Goal: Register for event/course

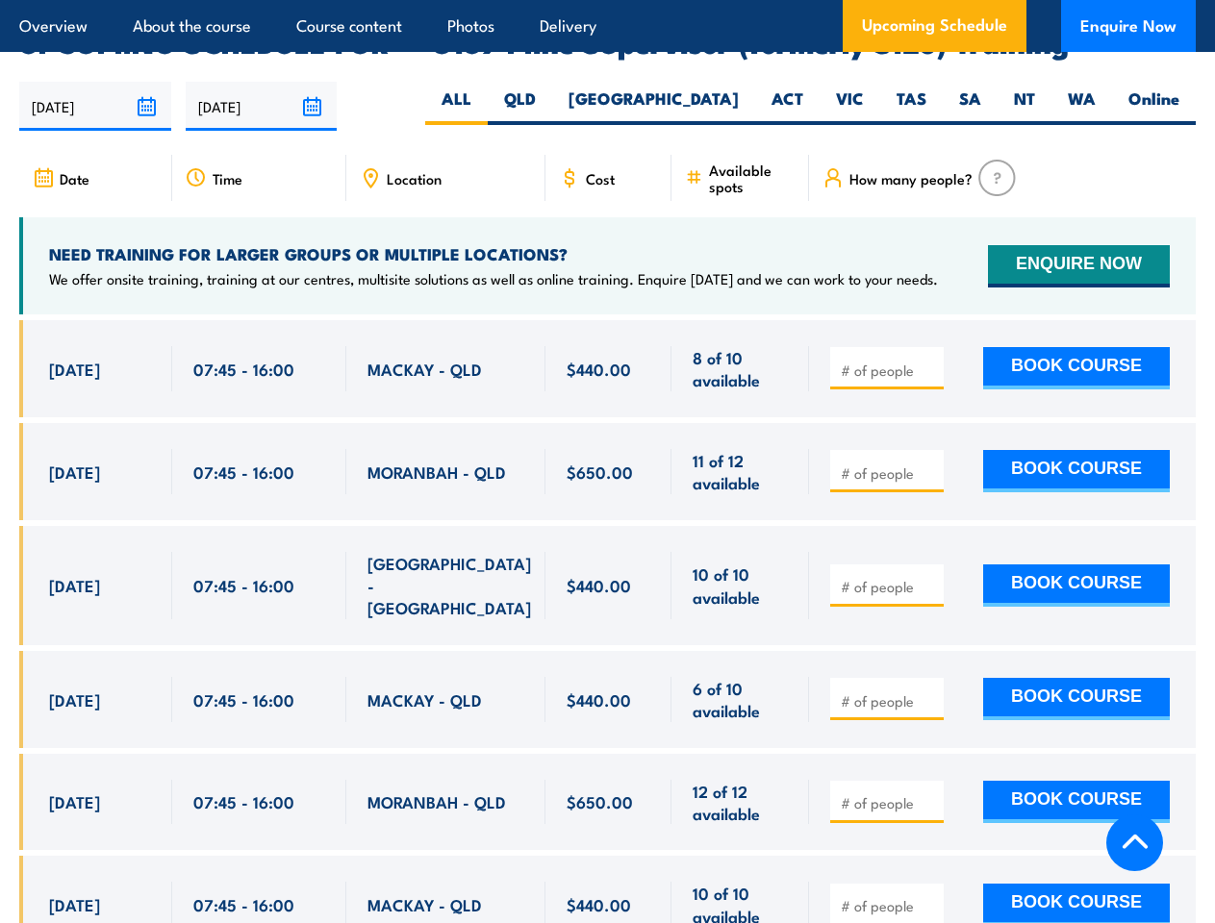
click at [607, 0] on article "Overview About the course Course content Photos Delivery Upcoming Schedule Enqu…" at bounding box center [607, 26] width 1176 height 52
click at [95, 82] on input "[DATE]" at bounding box center [95, 106] width 152 height 49
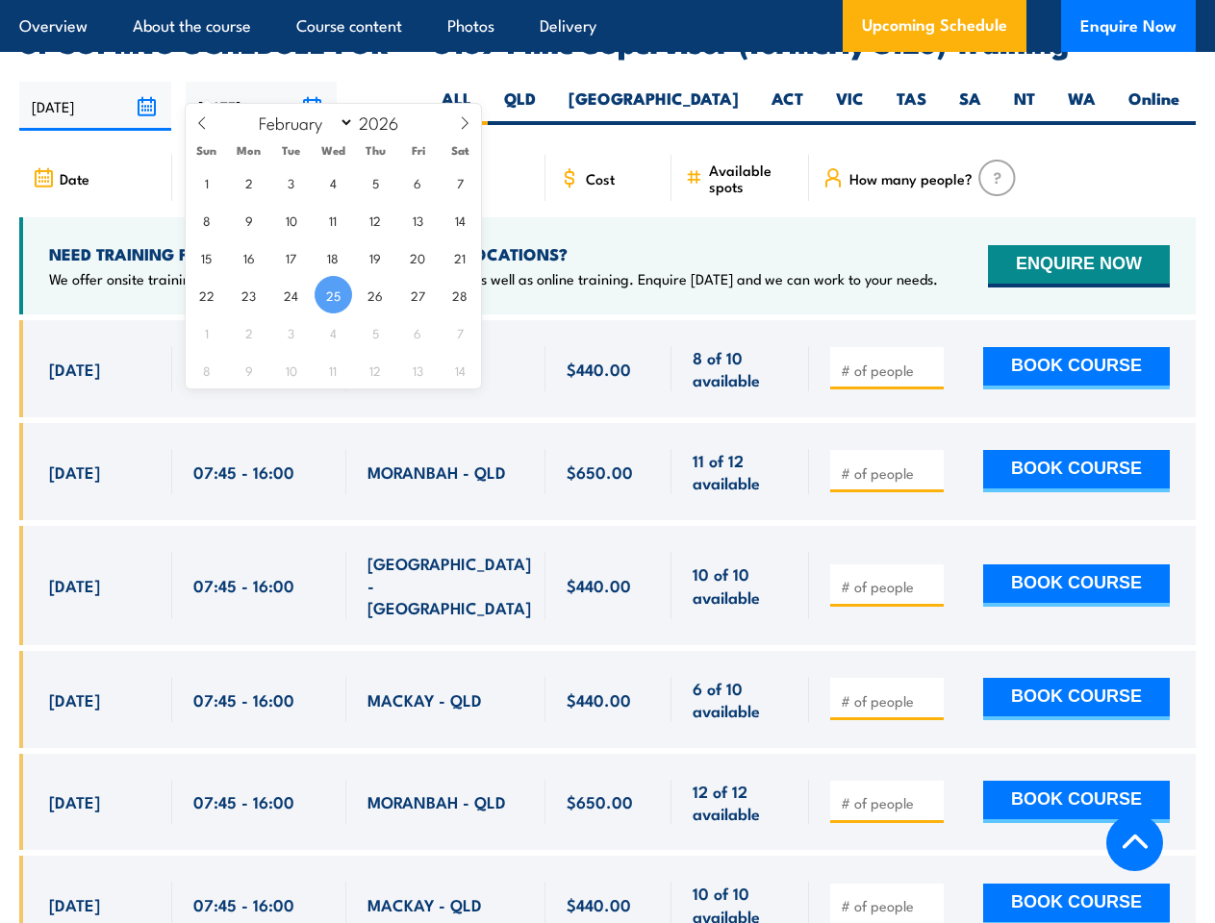
click at [262, 82] on input "[DATE]" at bounding box center [262, 106] width 152 height 49
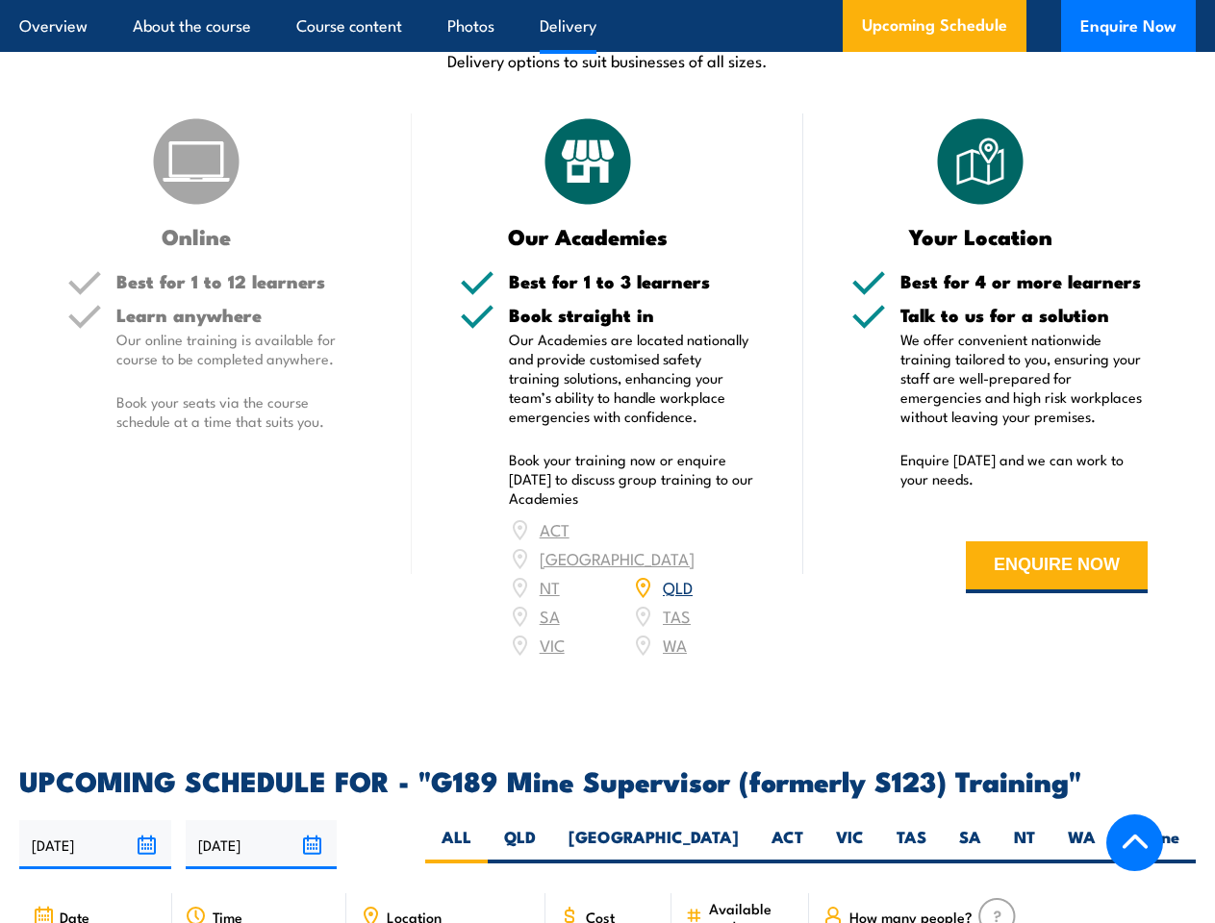
click at [607, 0] on article "Overview About the course Course content Photos Delivery Upcoming Schedule Enqu…" at bounding box center [607, 26] width 1176 height 52
click at [95, 820] on input "[DATE]" at bounding box center [95, 844] width 152 height 49
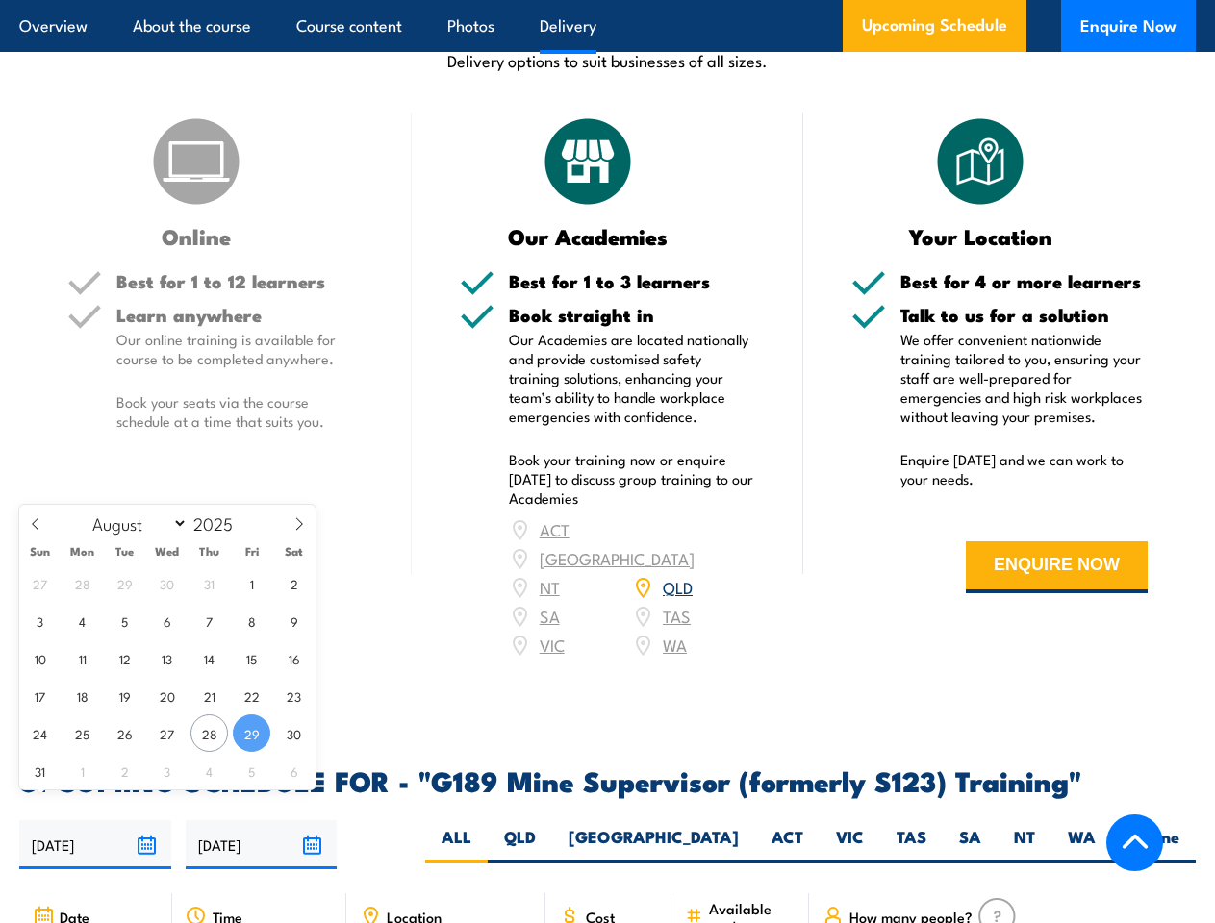
click at [262, 820] on input "[DATE]" at bounding box center [262, 844] width 152 height 49
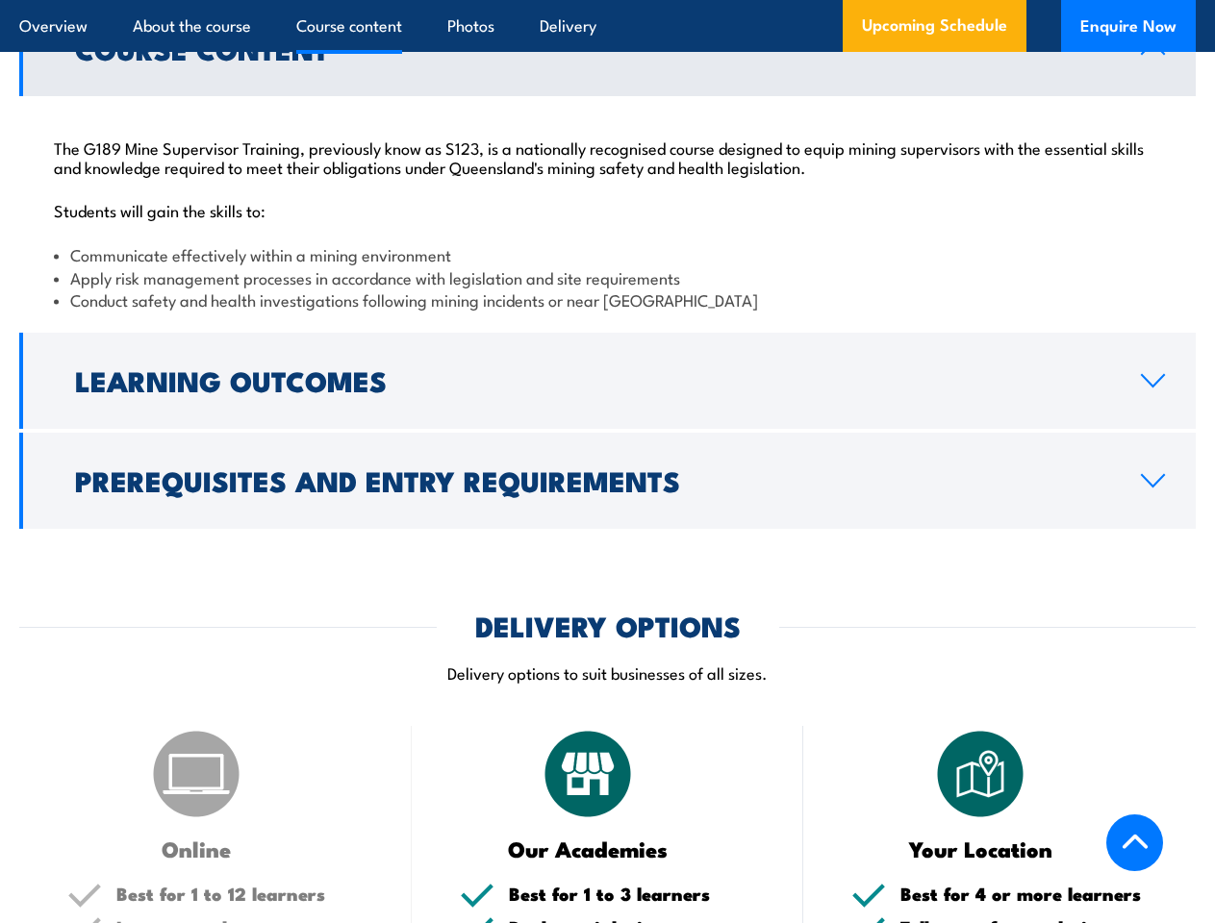
click at [607, 0] on article "Overview About the course Course content Photos Delivery Upcoming Schedule Enqu…" at bounding box center [607, 26] width 1176 height 52
click at [607, 381] on h2 "Learning Outcomes" at bounding box center [592, 379] width 1035 height 25
